Goal: Task Accomplishment & Management: Manage account settings

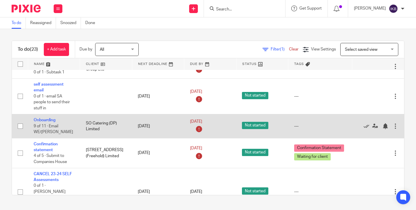
scroll to position [135, 0]
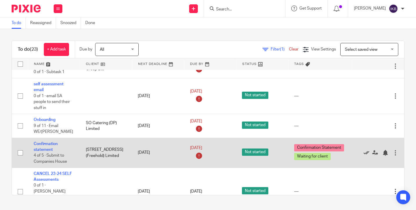
click at [365, 156] on icon at bounding box center [367, 153] width 6 height 6
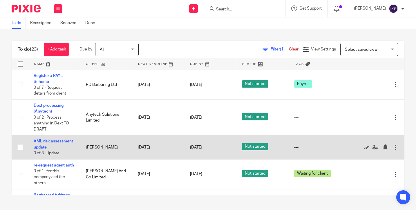
scroll to position [242, 0]
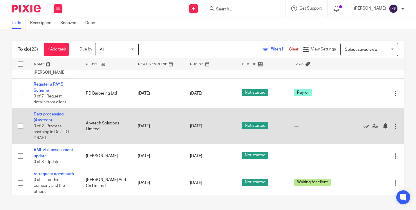
click at [364, 123] on div at bounding box center [375, 126] width 35 height 6
click at [366, 123] on icon at bounding box center [367, 126] width 6 height 6
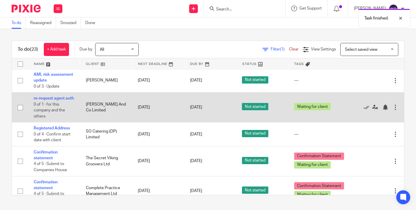
scroll to position [282, 0]
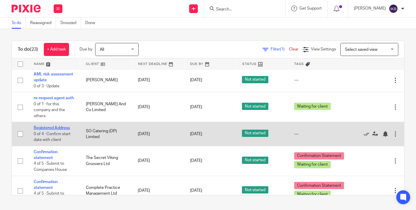
click at [62, 126] on link "Registered Address" at bounding box center [52, 128] width 36 height 4
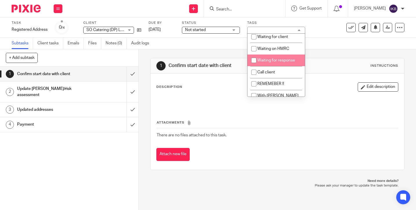
scroll to position [182, 0]
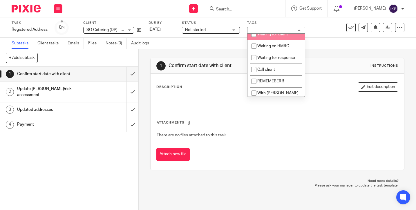
click at [279, 36] on span "Waiting for client" at bounding box center [273, 34] width 31 height 4
checkbox input "true"
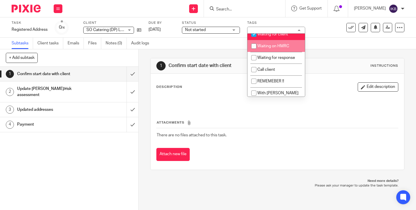
click at [155, 50] on div "1 Confirm start date with client Instructions Description Edit description Atta…" at bounding box center [277, 114] width 254 height 130
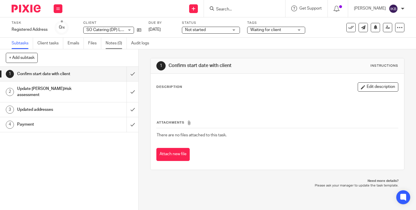
click at [116, 47] on link "Notes (0)" at bounding box center [116, 43] width 21 height 11
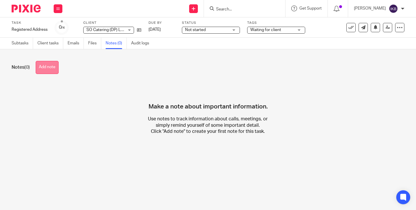
click at [54, 70] on button "Add note" at bounding box center [47, 67] width 23 height 13
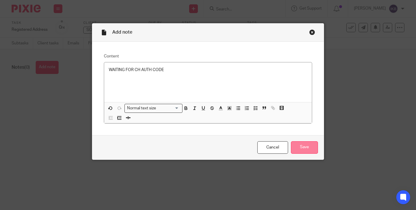
click at [301, 148] on input "Save" at bounding box center [304, 147] width 27 height 12
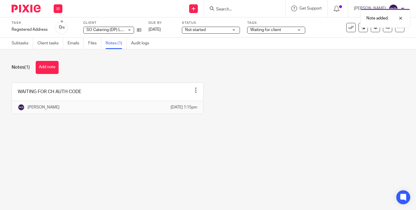
click at [22, 8] on img at bounding box center [26, 9] width 29 height 8
